Goal: Contribute content: Contribute content

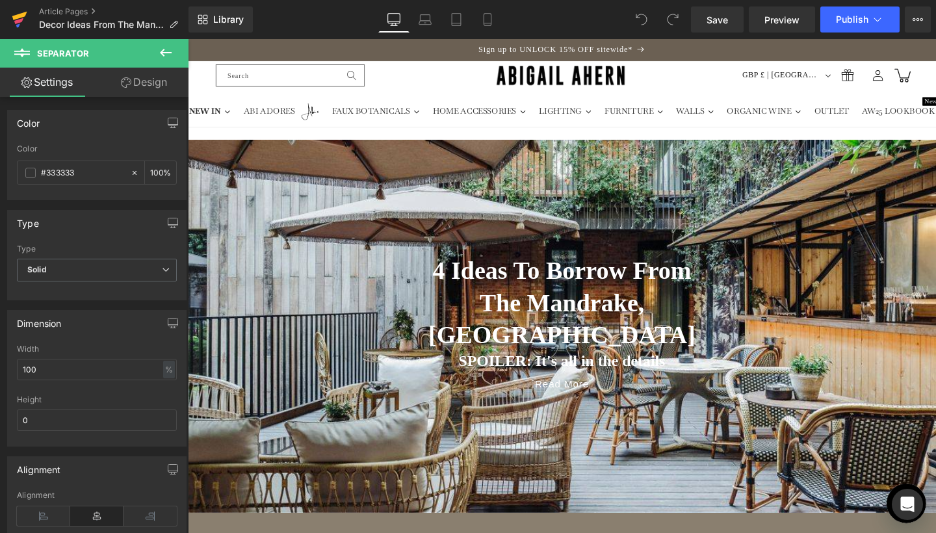
click at [18, 19] on icon at bounding box center [20, 19] width 16 height 33
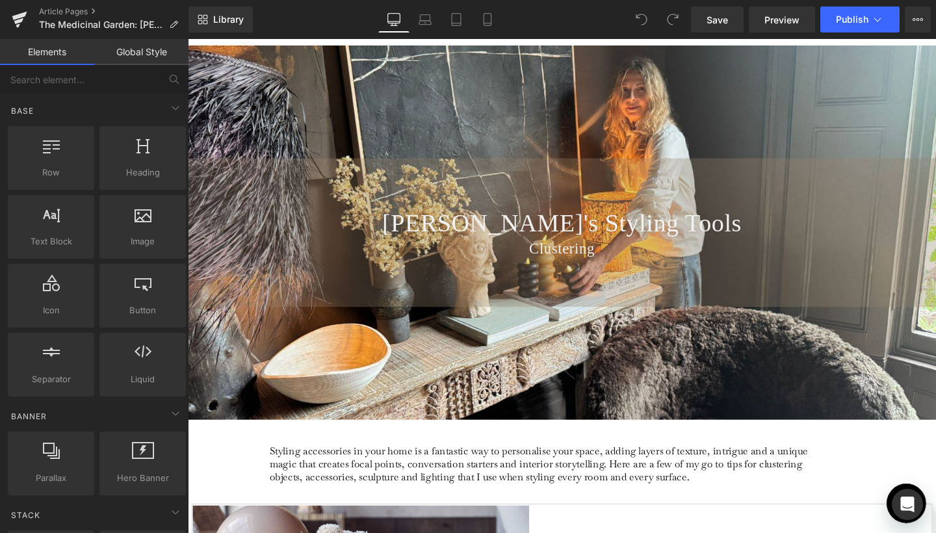
scroll to position [91, 0]
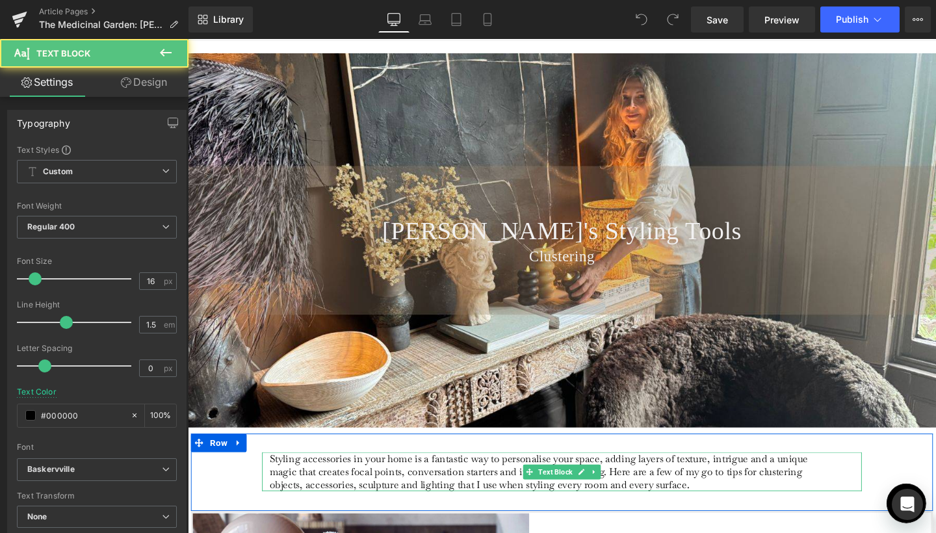
click at [579, 484] on p "Styling accessories in your home is a fantastic way to personalise your space, …" at bounding box center [564, 493] width 580 height 41
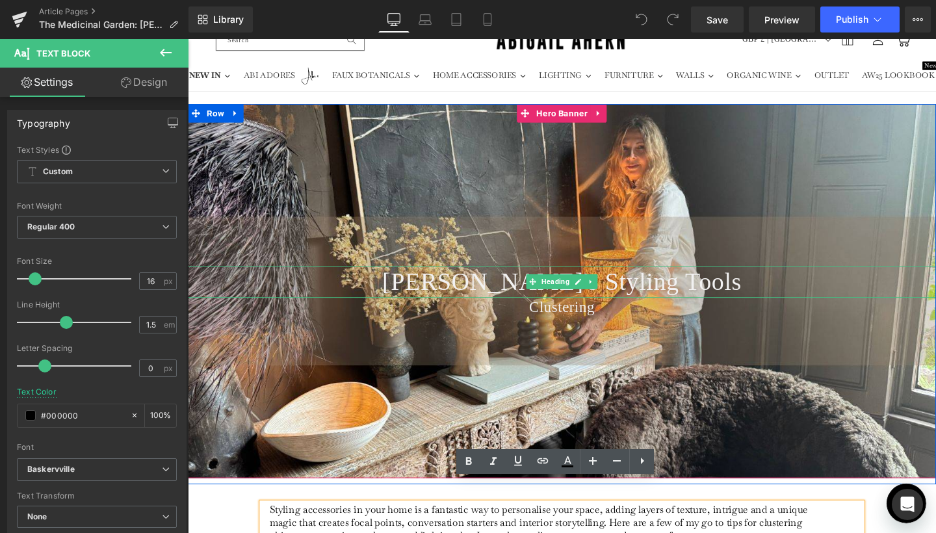
scroll to position [19, 0]
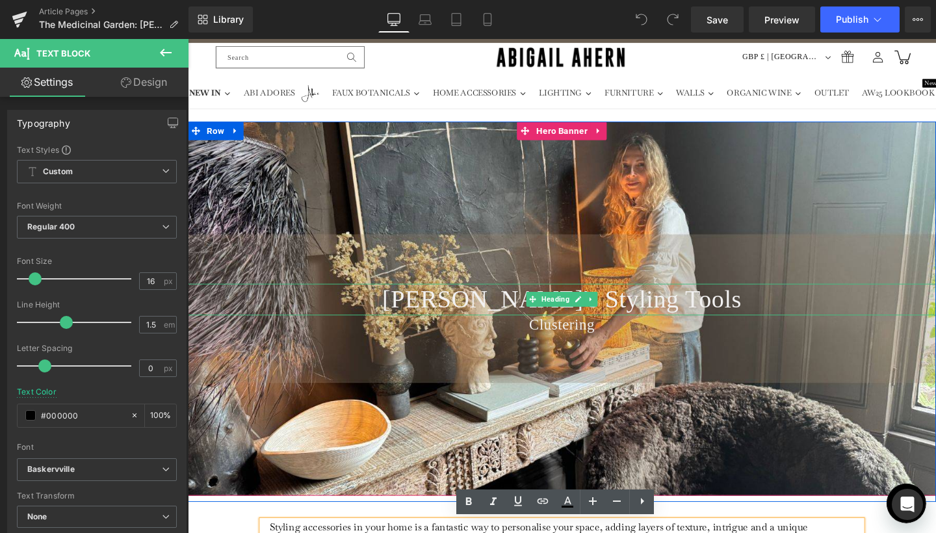
click at [519, 318] on span "Abi's Styling Tools" at bounding box center [581, 312] width 378 height 29
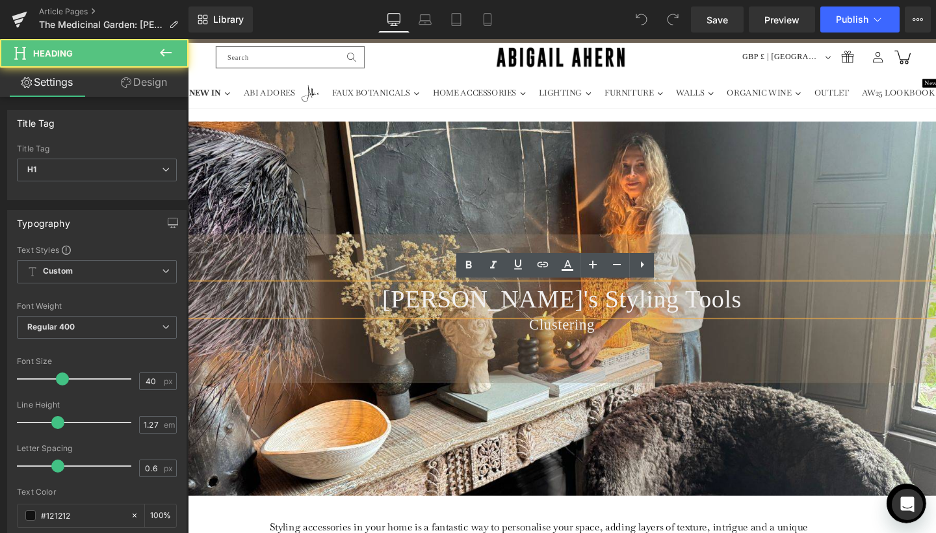
click at [519, 318] on span "Abi's Styling Tools" at bounding box center [581, 312] width 378 height 29
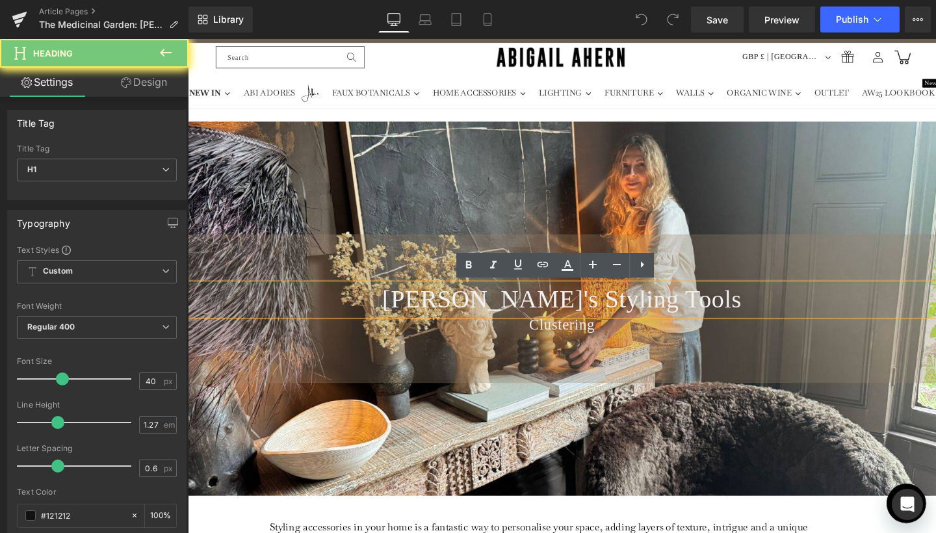
click at [519, 318] on span "Abi's Styling Tools" at bounding box center [581, 312] width 378 height 29
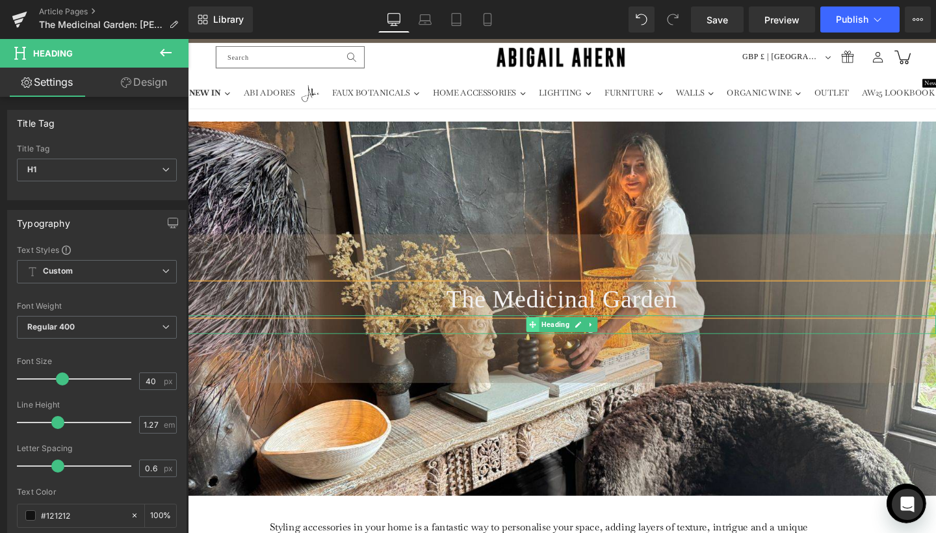
click at [549, 342] on icon at bounding box center [550, 339] width 7 height 7
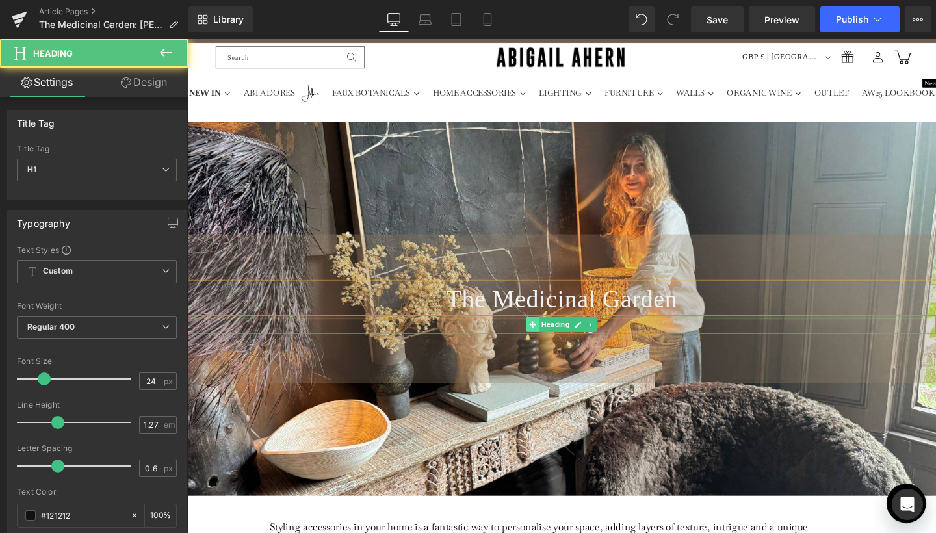
click at [549, 342] on icon at bounding box center [550, 339] width 7 height 7
click at [629, 335] on h1 "Clustering" at bounding box center [581, 340] width 787 height 20
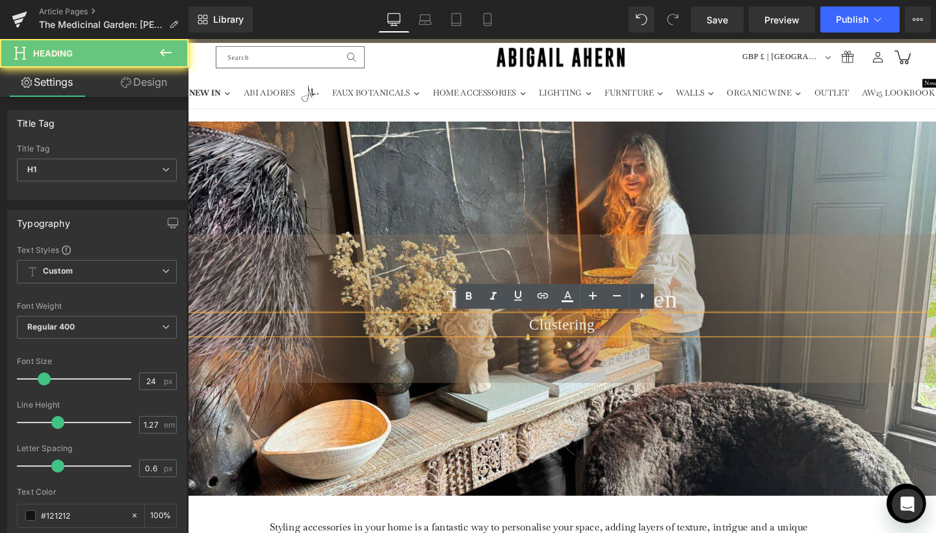
click at [629, 335] on h1 "Clustering" at bounding box center [581, 340] width 787 height 20
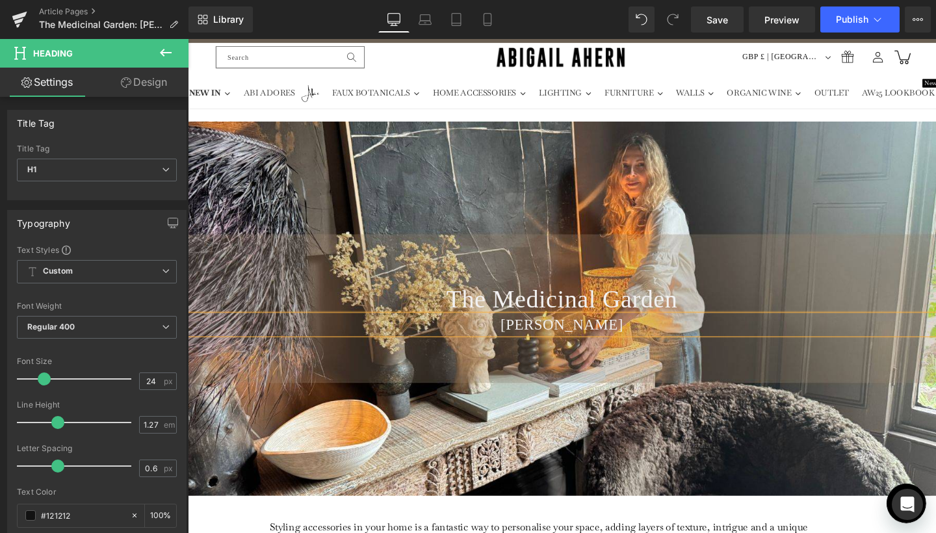
click at [658, 430] on div "The Medicinal Garden Heading Rosemary Heading" at bounding box center [581, 322] width 787 height 393
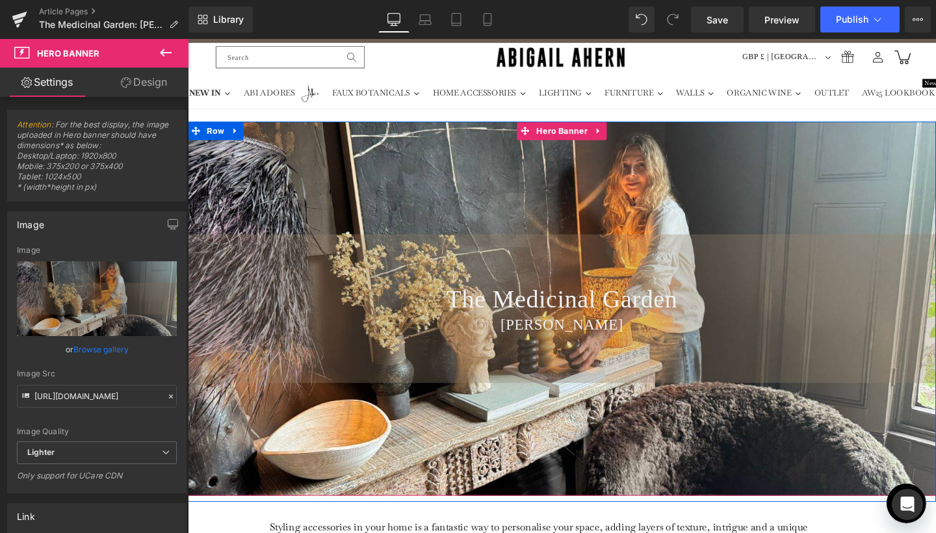
click at [714, 175] on div "The Medicinal Garden Heading Rosemary Heading" at bounding box center [581, 322] width 787 height 393
click at [570, 214] on div "The Medicinal Garden Heading Rosemary Heading" at bounding box center [581, 322] width 787 height 393
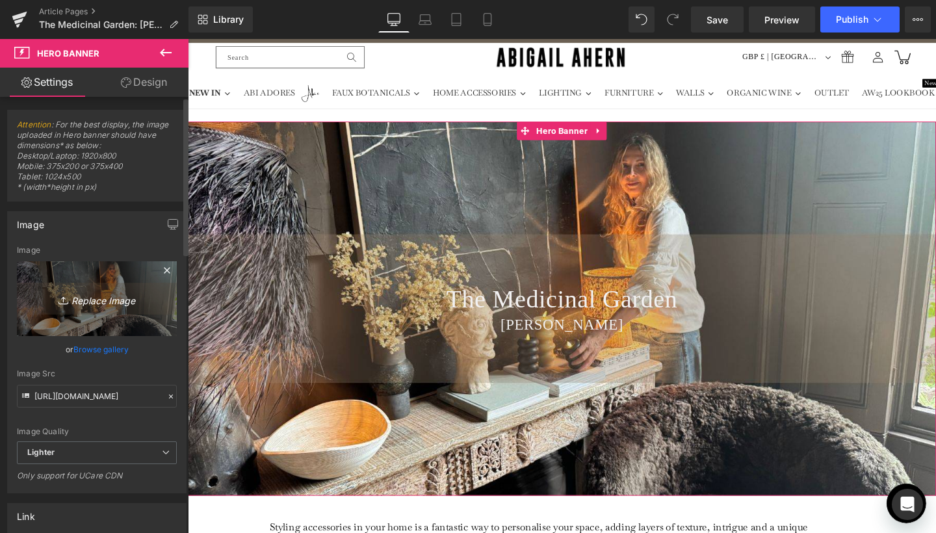
click at [87, 309] on link "Replace Image" at bounding box center [97, 298] width 160 height 75
type input "C:\fakepath\Banner Crops for Journal Lead-12.jpg"
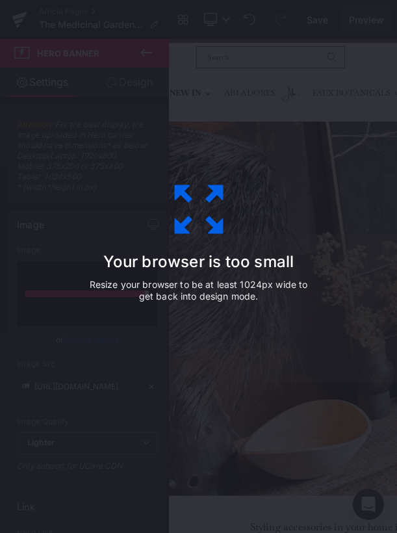
type input "https://ucarecdn.com/a1f95819-e121-4fdb-bd29-1ada2cf446d2/-/format/auto/-/previ…"
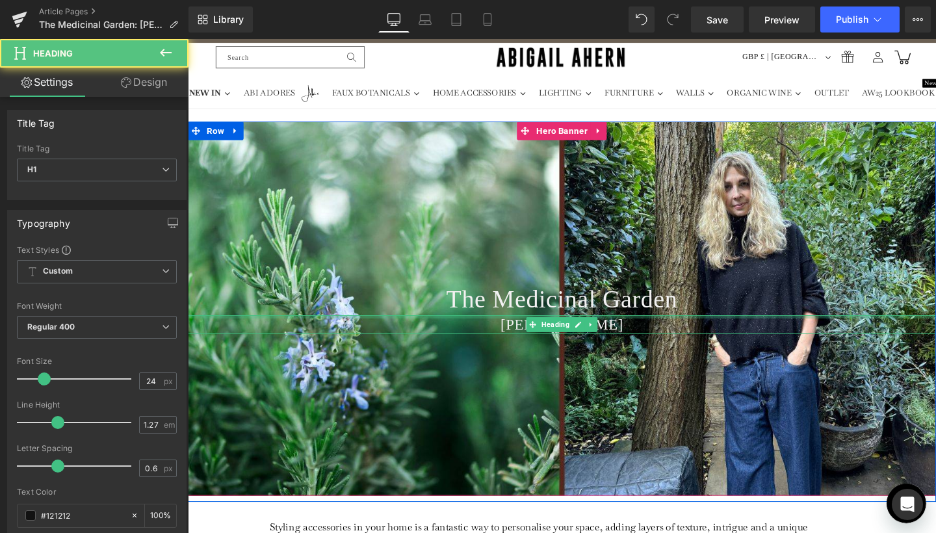
click at [646, 332] on div at bounding box center [581, 331] width 787 height 3
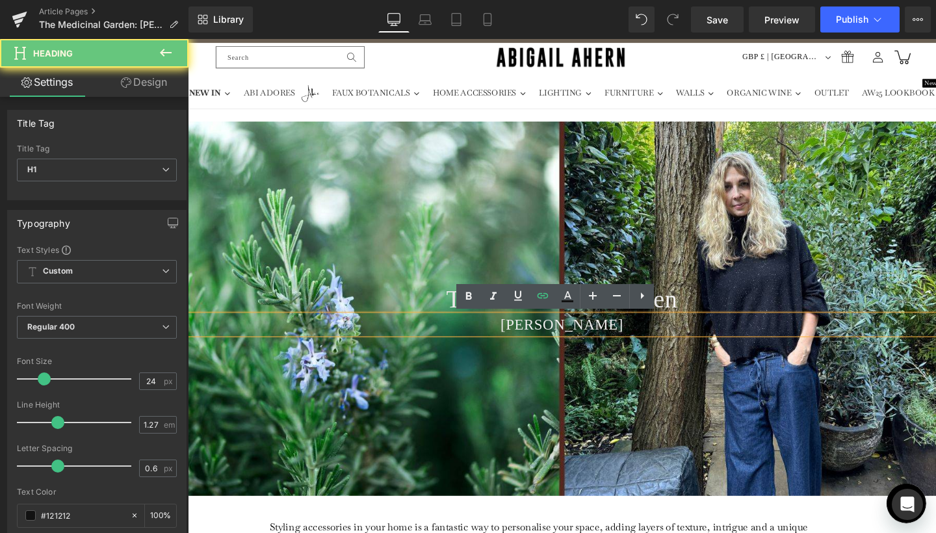
click at [642, 337] on h1 "Rosemary" at bounding box center [581, 340] width 787 height 20
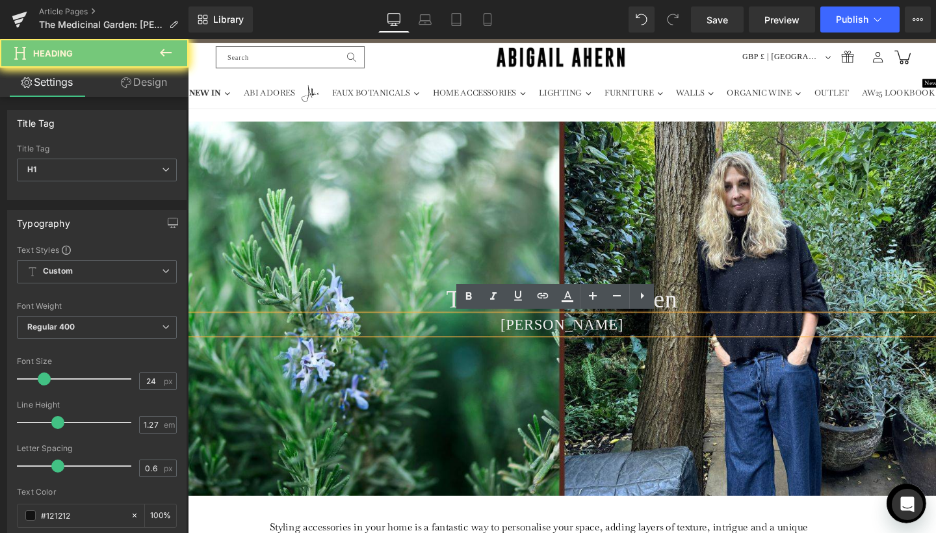
click at [642, 337] on h1 "Rosemary" at bounding box center [581, 340] width 787 height 20
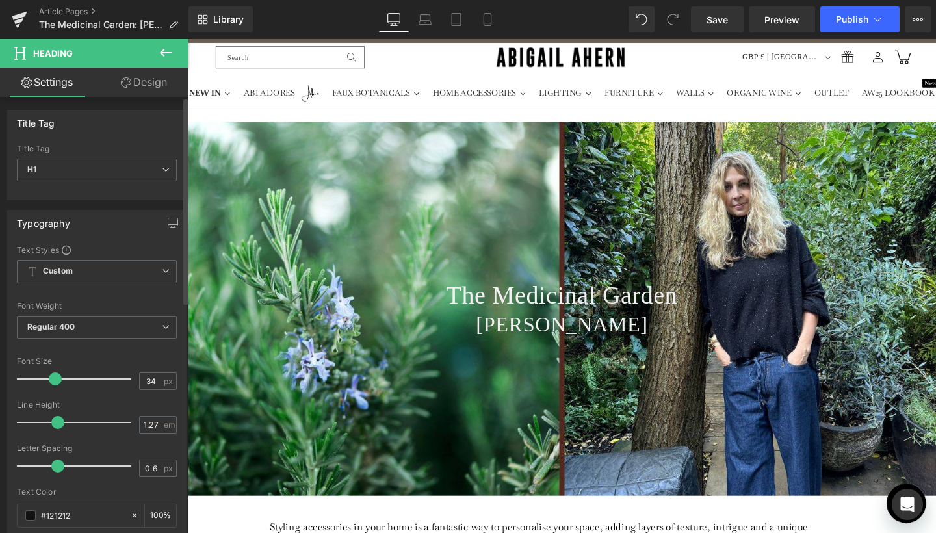
type input "35"
drag, startPoint x: 44, startPoint y: 375, endPoint x: 56, endPoint y: 374, distance: 11.8
click at [56, 374] on span at bounding box center [56, 378] width 13 height 13
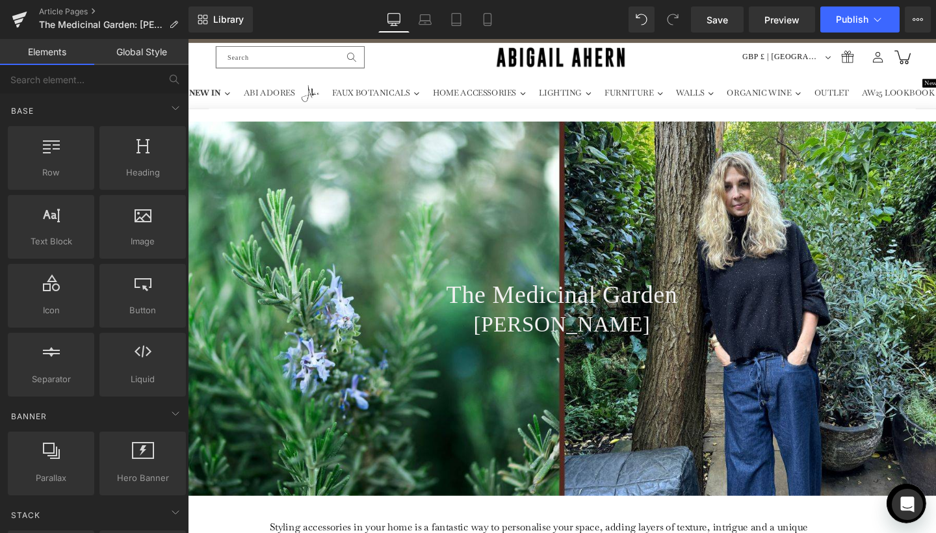
click at [666, 111] on link "FURNITURE" at bounding box center [656, 96] width 75 height 33
click at [720, 30] on link "Save" at bounding box center [717, 20] width 53 height 26
click at [493, 25] on icon at bounding box center [487, 19] width 13 height 13
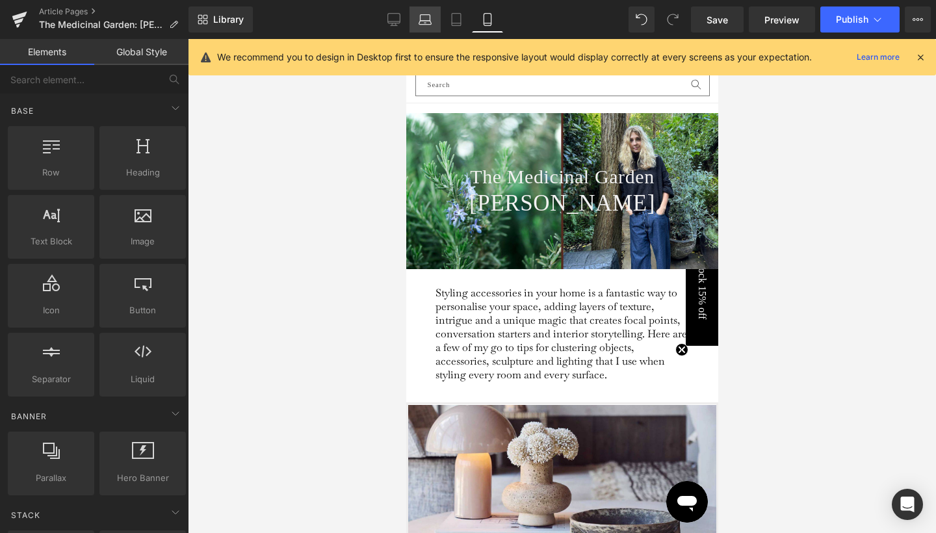
click at [422, 25] on icon at bounding box center [425, 19] width 13 height 13
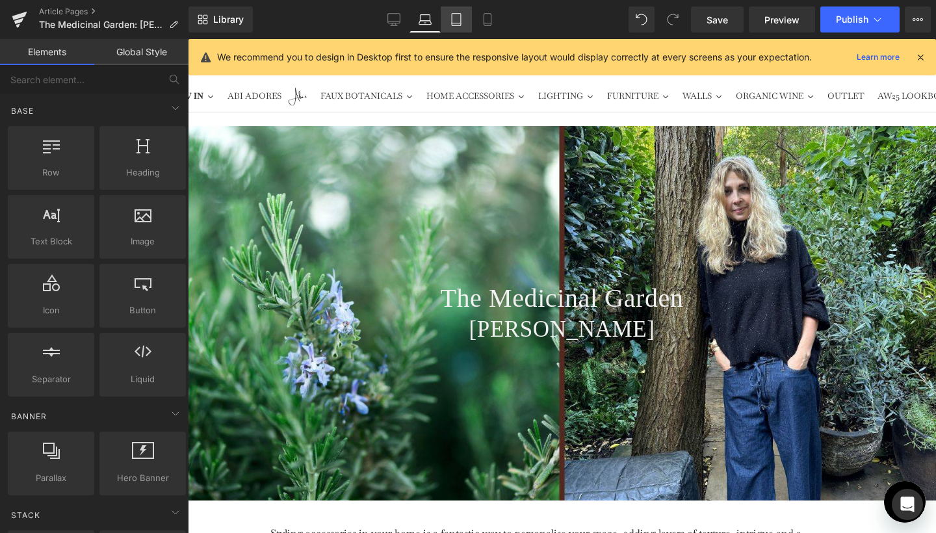
click at [448, 25] on link "Tablet" at bounding box center [456, 20] width 31 height 26
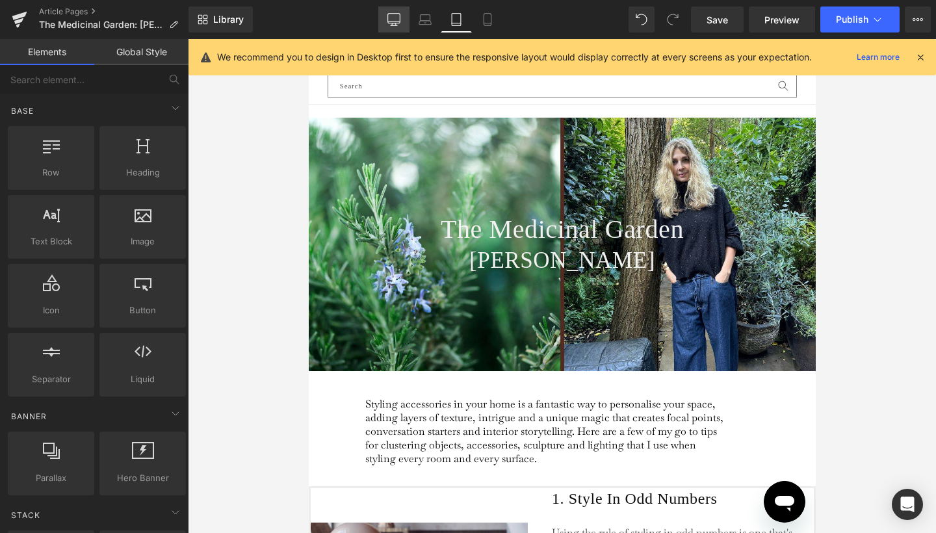
click at [397, 16] on icon at bounding box center [393, 19] width 13 height 13
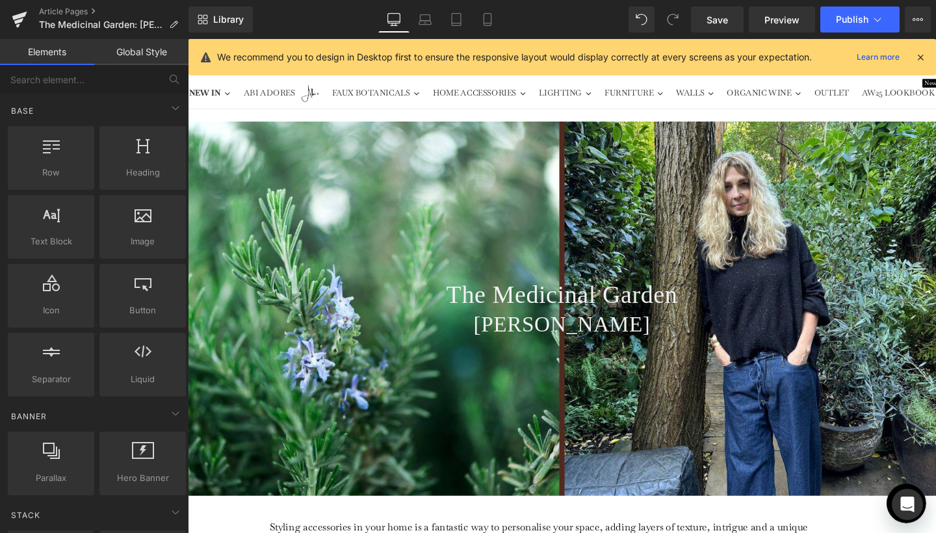
click at [922, 53] on icon at bounding box center [921, 57] width 12 height 12
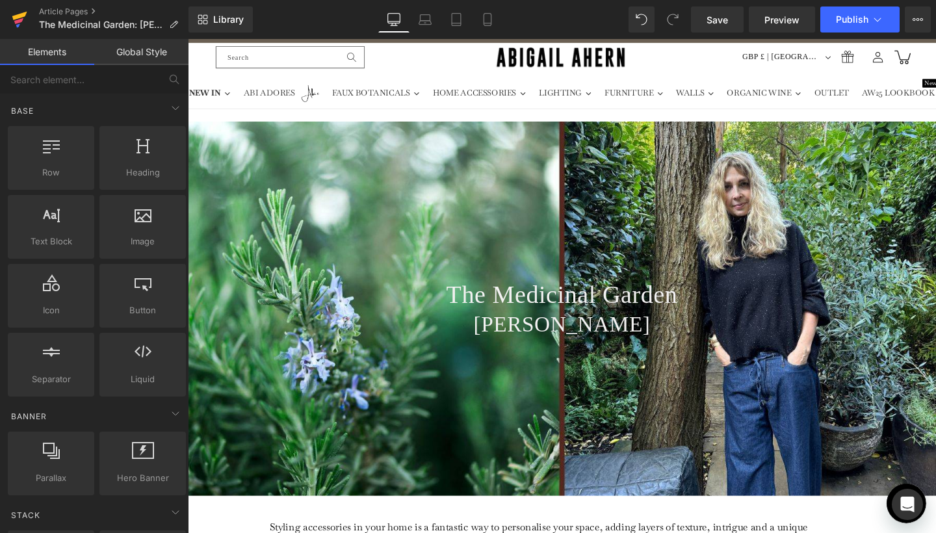
click at [25, 20] on icon at bounding box center [20, 19] width 16 height 33
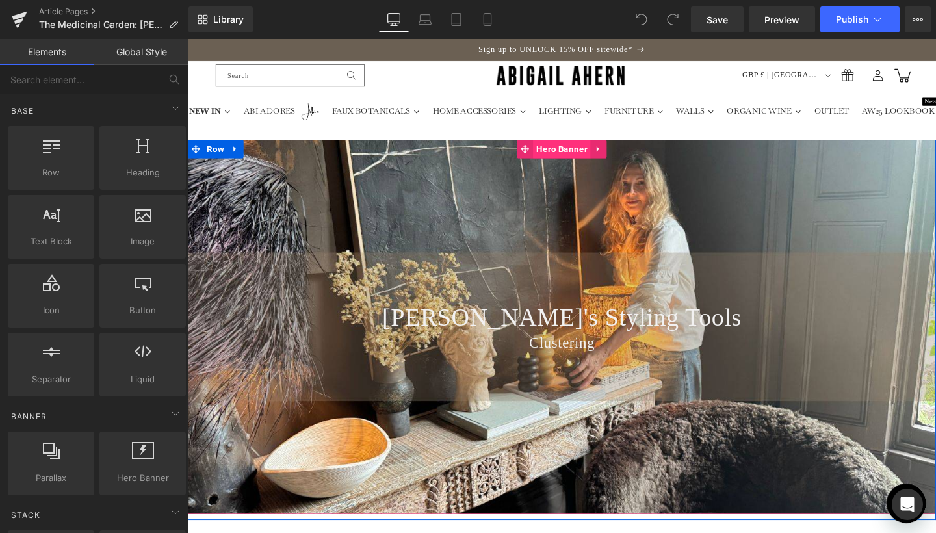
click at [586, 155] on span "Hero Banner" at bounding box center [581, 155] width 60 height 20
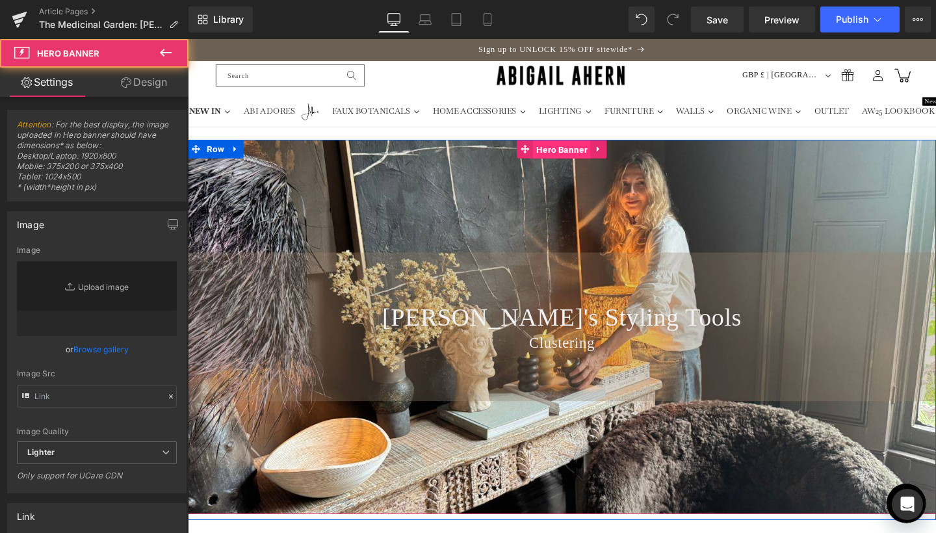
type input "https://ucarecdn.com/7e8ef0e9-32f5-4f9f-b1fa-78c42b7bb114/-/format/auto/-/previ…"
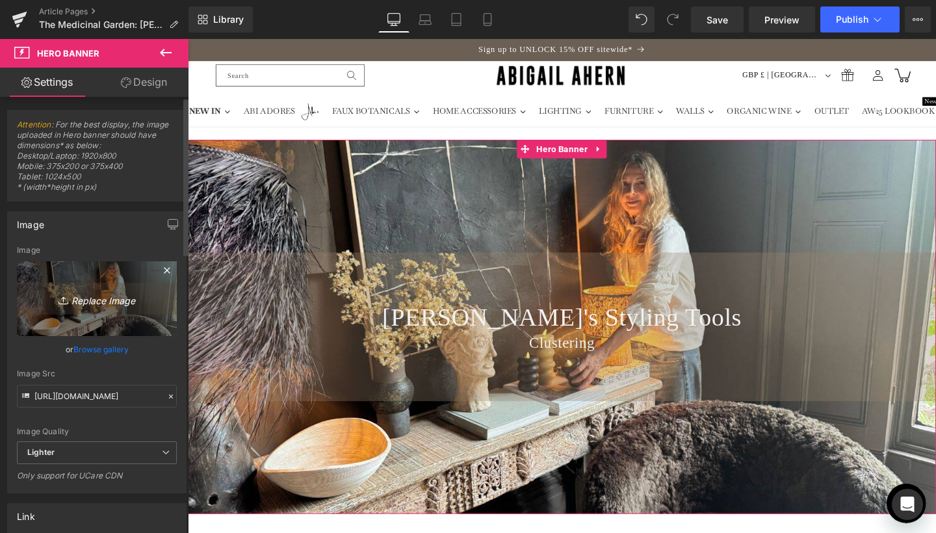
click at [103, 300] on icon "Replace Image" at bounding box center [97, 299] width 104 height 16
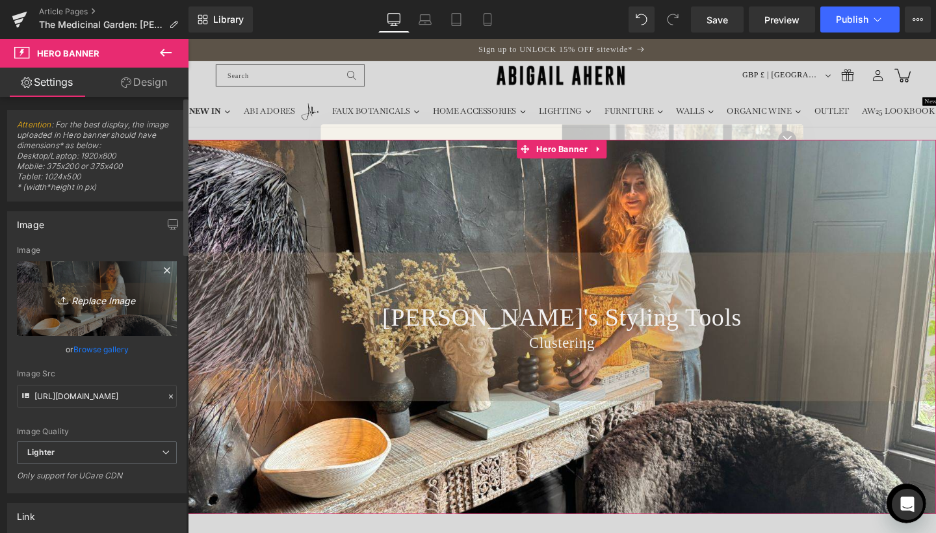
type input "C:\fakepath\Banner Crops for Journal Lead-12.jpg"
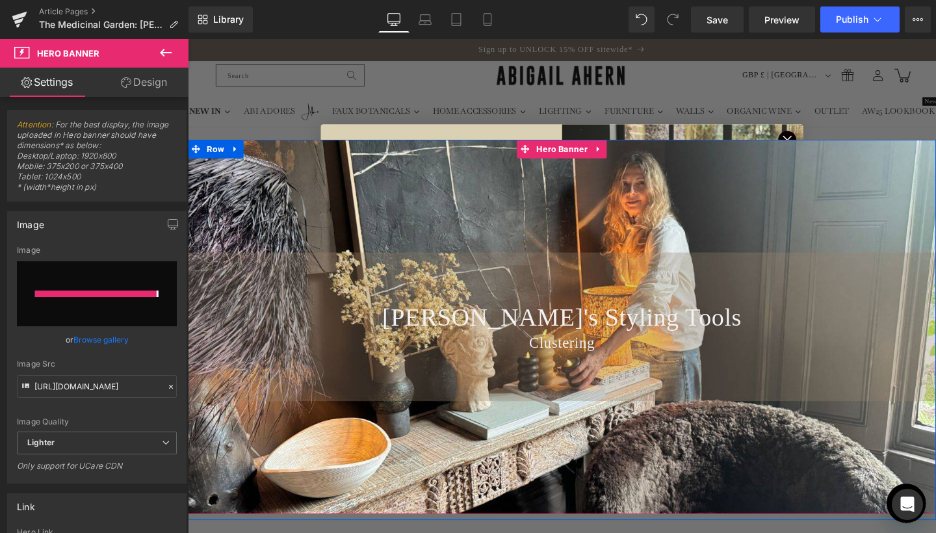
type input "https://ucarecdn.com/8dcb86ca-a4bf-4337-8816-4778eddfe148/-/format/auto/-/previ…"
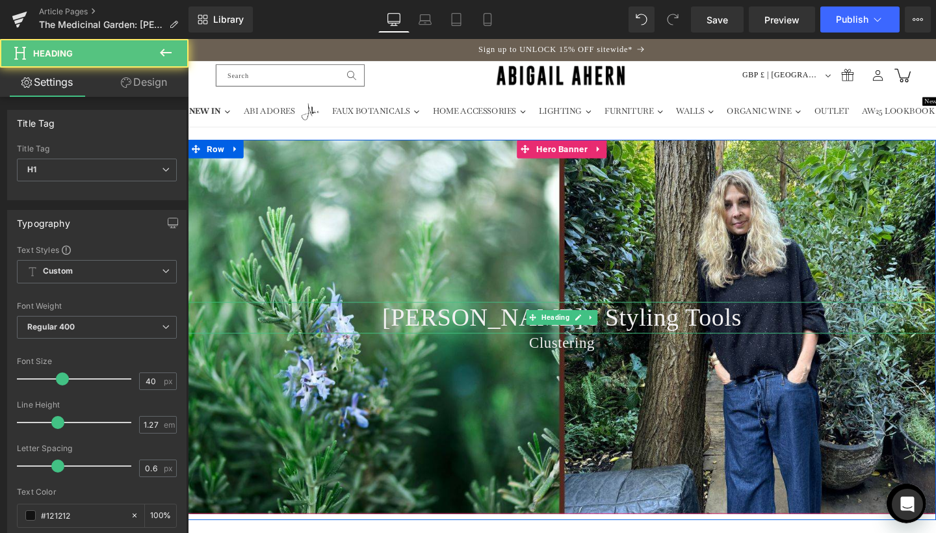
click at [515, 337] on span "Abi's Styling Tools" at bounding box center [581, 331] width 378 height 29
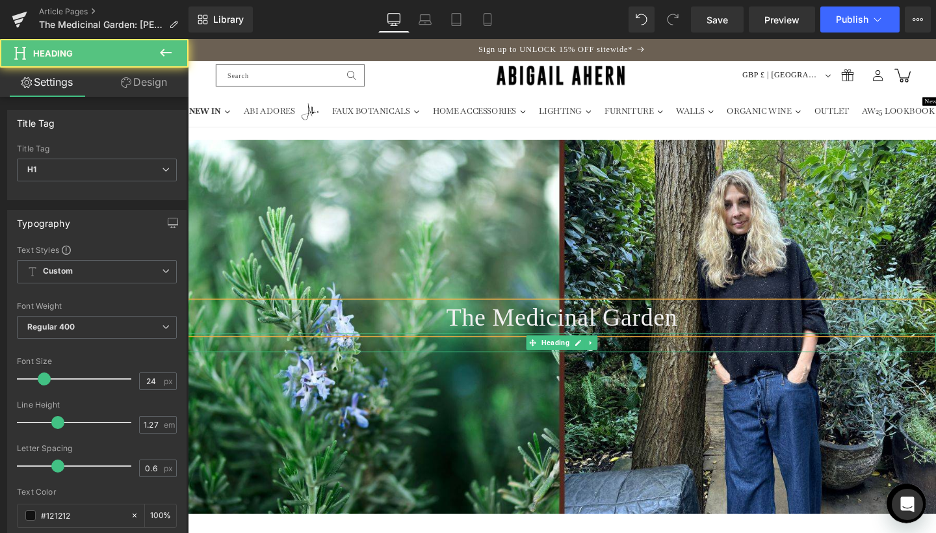
click at [532, 359] on h1 "Clustering" at bounding box center [581, 358] width 787 height 20
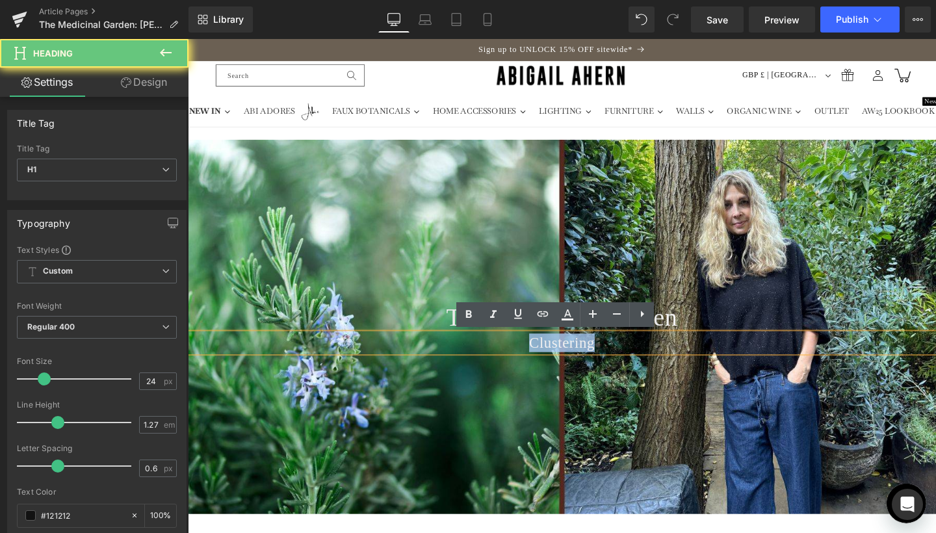
click at [532, 359] on h1 "Clustering" at bounding box center [581, 358] width 787 height 20
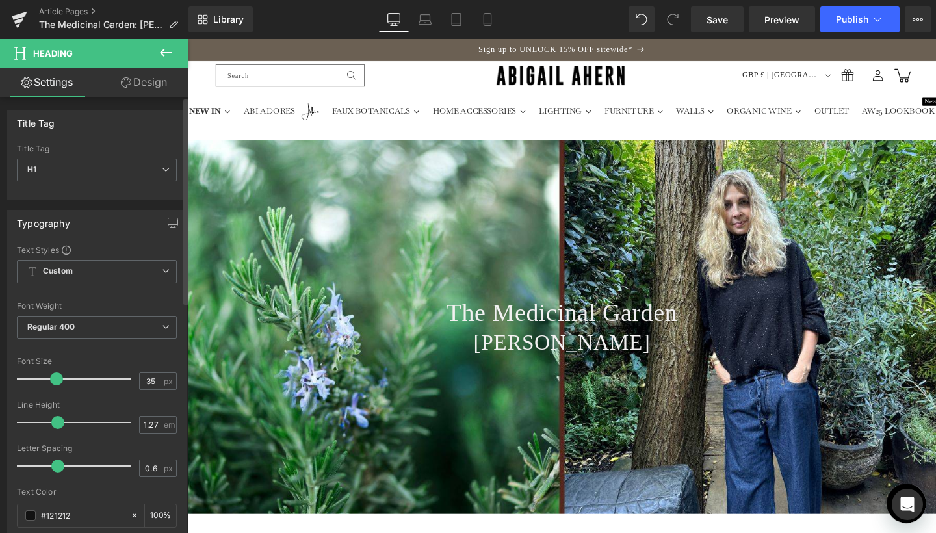
type input "36"
drag, startPoint x: 44, startPoint y: 375, endPoint x: 57, endPoint y: 375, distance: 13.0
click at [57, 375] on span at bounding box center [57, 378] width 13 height 13
click at [724, 19] on span "Save" at bounding box center [717, 20] width 21 height 14
